Goal: Information Seeking & Learning: Learn about a topic

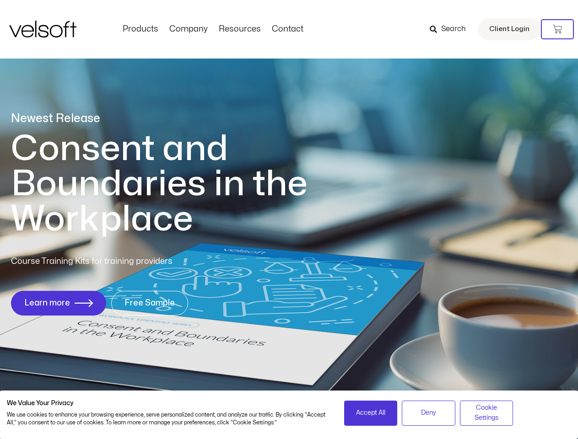
click at [289, 220] on h1 "Consent and Boundaries in the Workplace" at bounding box center [178, 184] width 334 height 106
click at [558, 29] on icon at bounding box center [557, 29] width 9 height 9
click at [371, 413] on span "Accept All" at bounding box center [370, 413] width 29 height 10
click at [428, 413] on span "Deny" at bounding box center [428, 413] width 15 height 10
click at [487, 413] on span "Cookie Settings" at bounding box center [487, 413] width 42 height 21
